Goal: Transaction & Acquisition: Purchase product/service

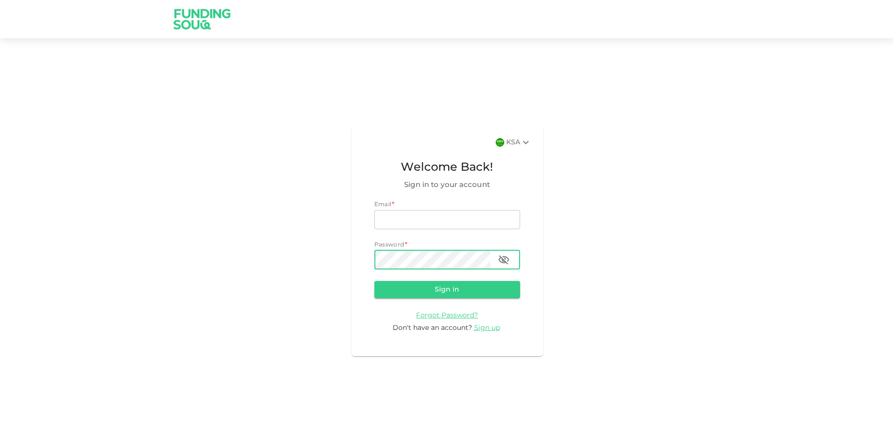
type input "[EMAIL_ADDRESS][DOMAIN_NAME]"
click at [506, 262] on icon "button" at bounding box center [504, 260] width 12 height 12
click at [507, 262] on icon "button" at bounding box center [504, 259] width 11 height 7
click at [497, 294] on button "Sign in" at bounding box center [447, 289] width 146 height 17
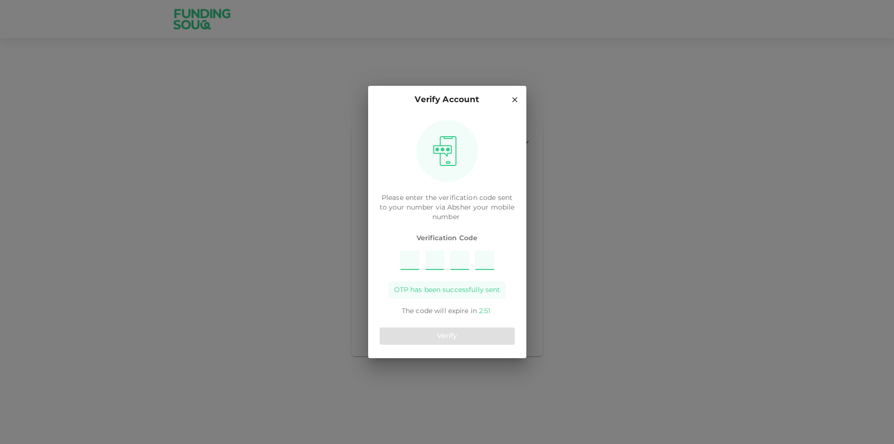
type input "5"
type input "6"
type input "7"
type input "2"
click at [490, 238] on span "Verification Code" at bounding box center [447, 238] width 135 height 10
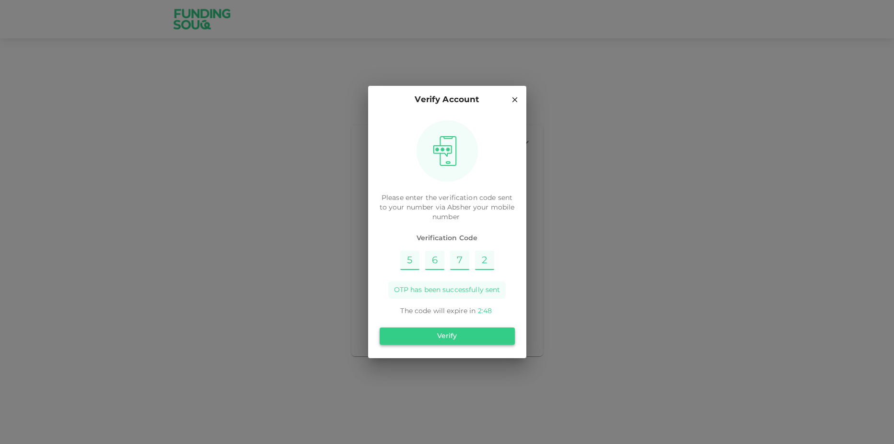
click at [480, 337] on button "Verify" at bounding box center [447, 335] width 135 height 17
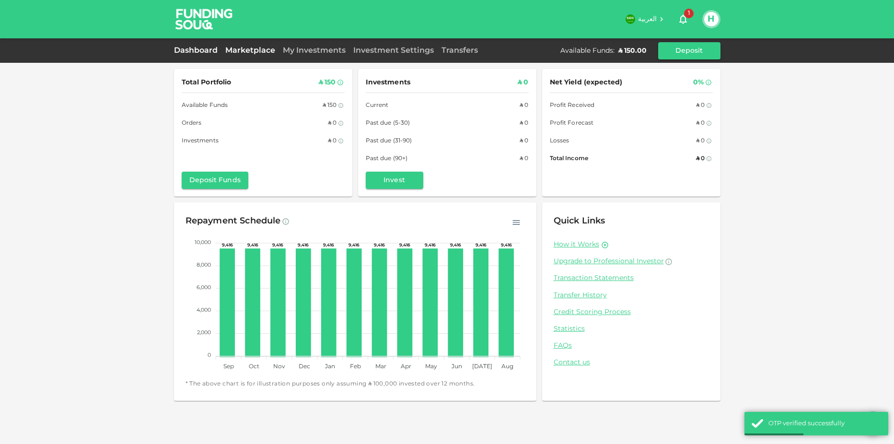
click at [262, 51] on link "Marketplace" at bounding box center [251, 50] width 58 height 7
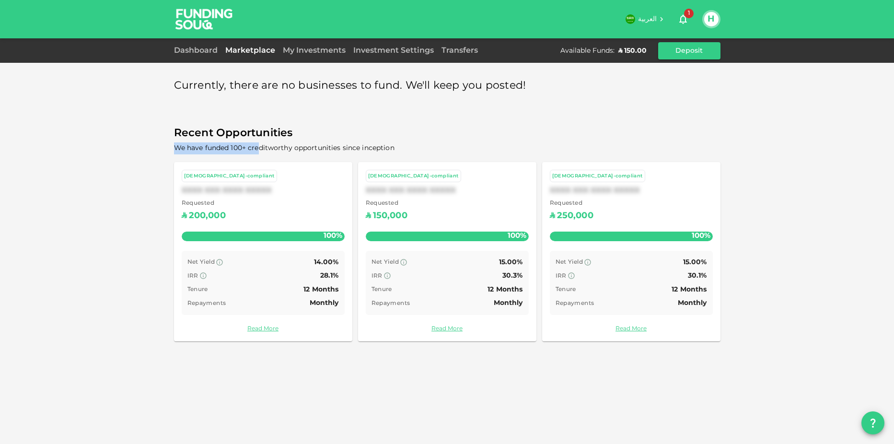
drag, startPoint x: 265, startPoint y: 145, endPoint x: 398, endPoint y: 139, distance: 133.4
click at [398, 139] on div "Recent Opportunities We have funded 100+ creditworthy opportunities since incep…" at bounding box center [447, 139] width 547 height 30
click at [398, 139] on span "Recent Opportunities" at bounding box center [447, 133] width 547 height 19
drag, startPoint x: 339, startPoint y: 151, endPoint x: 413, endPoint y: 149, distance: 73.9
click at [413, 149] on span "We have funded 100+ creditworthy opportunities since inception" at bounding box center [447, 148] width 547 height 12
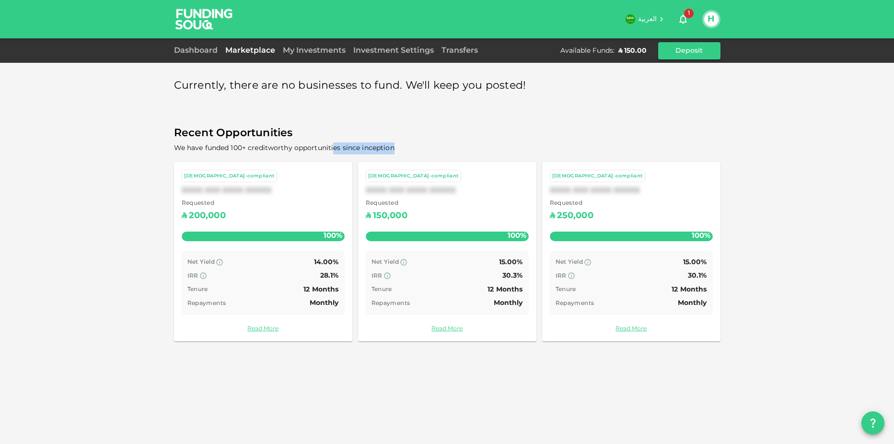
click at [413, 149] on span "We have funded 100+ creditworthy opportunities since inception" at bounding box center [447, 148] width 547 height 12
click at [714, 15] on button "H" at bounding box center [711, 19] width 14 height 14
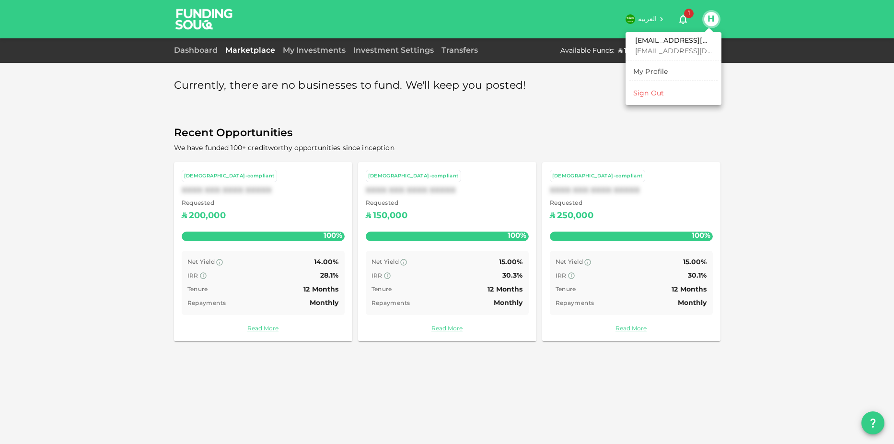
click at [662, 72] on div "My Profile" at bounding box center [650, 72] width 35 height 10
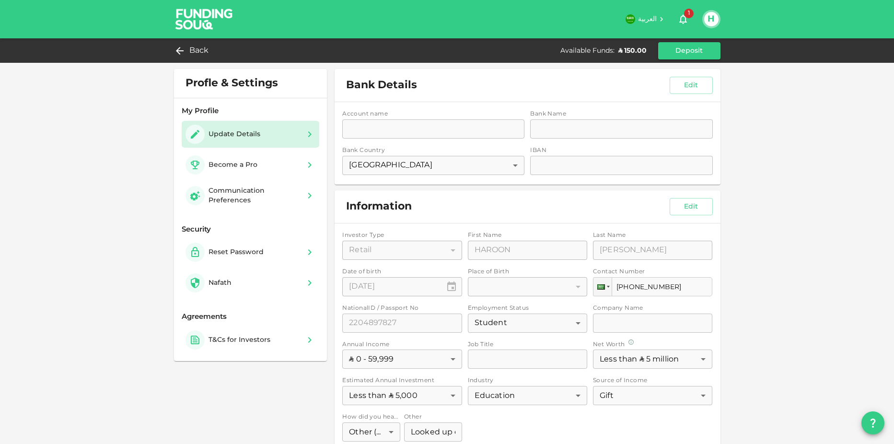
click at [603, 132] on div "Account name accountName accountName Bank Name bankName bankName Bank Country […" at bounding box center [527, 143] width 385 height 82
click at [740, 120] on div "Profle & Settings My Profile Update Details Become a Pro Communication Preferen…" at bounding box center [447, 309] width 894 height 618
click at [690, 11] on span "1" at bounding box center [689, 14] width 10 height 10
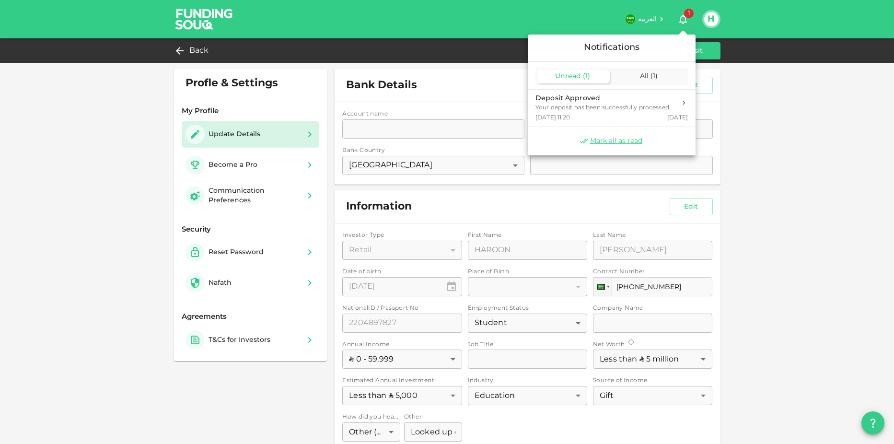
click at [577, 73] on div "Unread ( 1 )" at bounding box center [573, 77] width 72 height 14
click at [642, 104] on div "Your deposit has been successfully processed." at bounding box center [603, 108] width 135 height 9
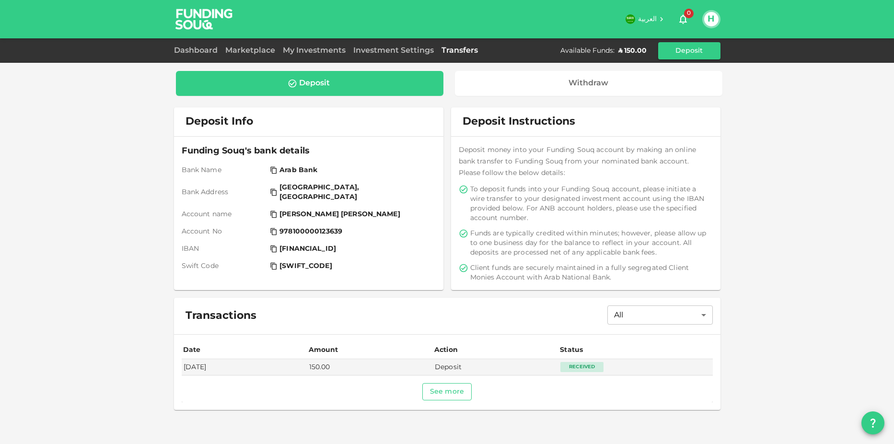
click at [459, 389] on button "See more" at bounding box center [446, 391] width 49 height 17
click at [212, 50] on link "Dashboard" at bounding box center [197, 50] width 47 height 7
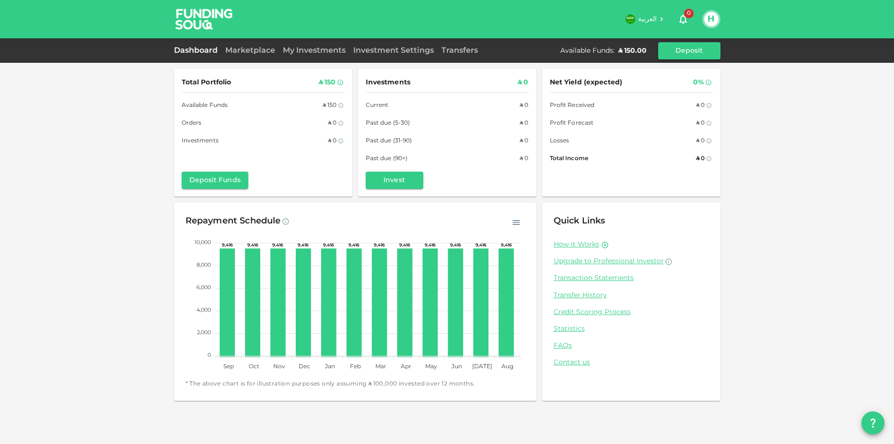
click at [222, 47] on div "Marketplace" at bounding box center [251, 51] width 58 height 12
click at [410, 173] on button "Invest" at bounding box center [395, 180] width 58 height 17
